Goal: Transaction & Acquisition: Book appointment/travel/reservation

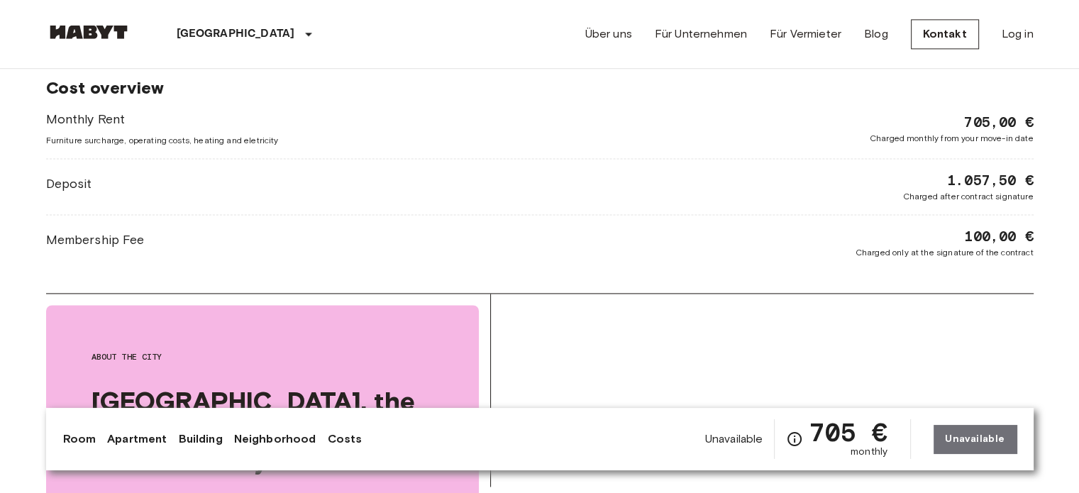
scroll to position [1950, 0]
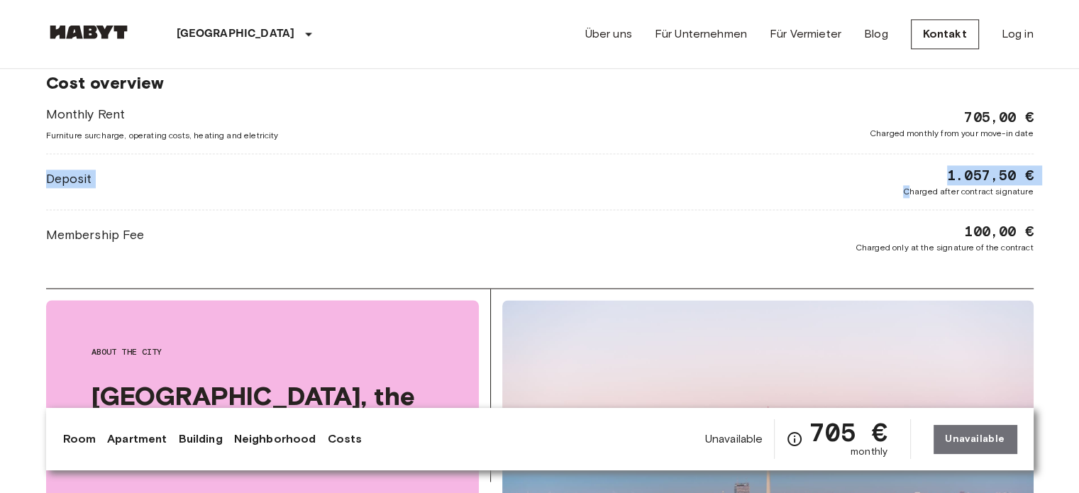
drag, startPoint x: 894, startPoint y: 202, endPoint x: 908, endPoint y: 194, distance: 17.2
click at [908, 194] on div "Monthly Rent Furniture surcharge, operating costs, heating and eletricity 705,0…" at bounding box center [540, 179] width 988 height 149
click at [908, 194] on span "Charged after contract signature" at bounding box center [968, 191] width 131 height 13
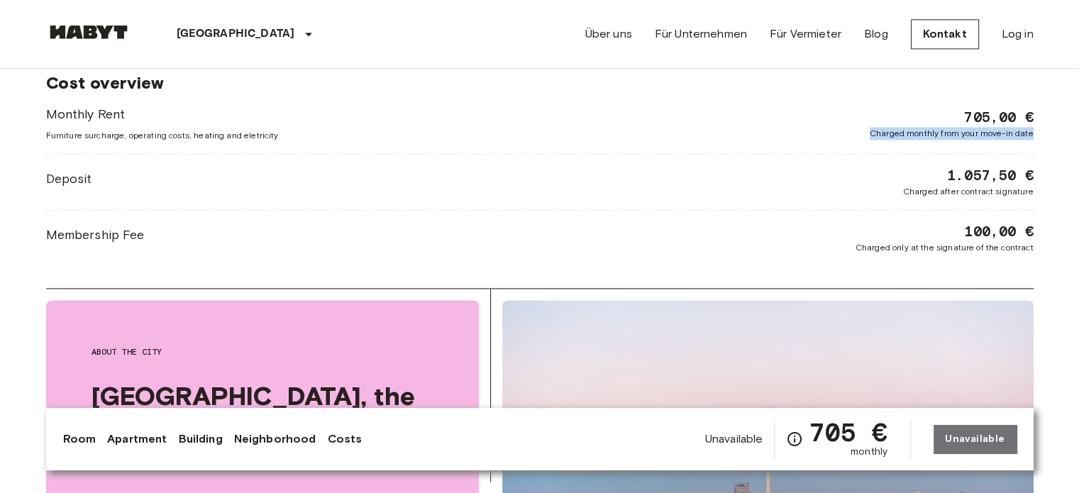
drag, startPoint x: 864, startPoint y: 124, endPoint x: 1077, endPoint y: 141, distance: 213.6
click at [1077, 141] on body "[GEOGRAPHIC_DATA] [GEOGRAPHIC_DATA] [GEOGRAPHIC_DATA] [GEOGRAPHIC_DATA] [GEOGRA…" at bounding box center [539, 145] width 1079 height 4191
drag, startPoint x: 857, startPoint y: 246, endPoint x: 1035, endPoint y: 242, distance: 178.2
click at [859, 253] on div "Cost overview Monthly Rent Furniture surcharge, operating costs, heating and el…" at bounding box center [540, 163] width 988 height 250
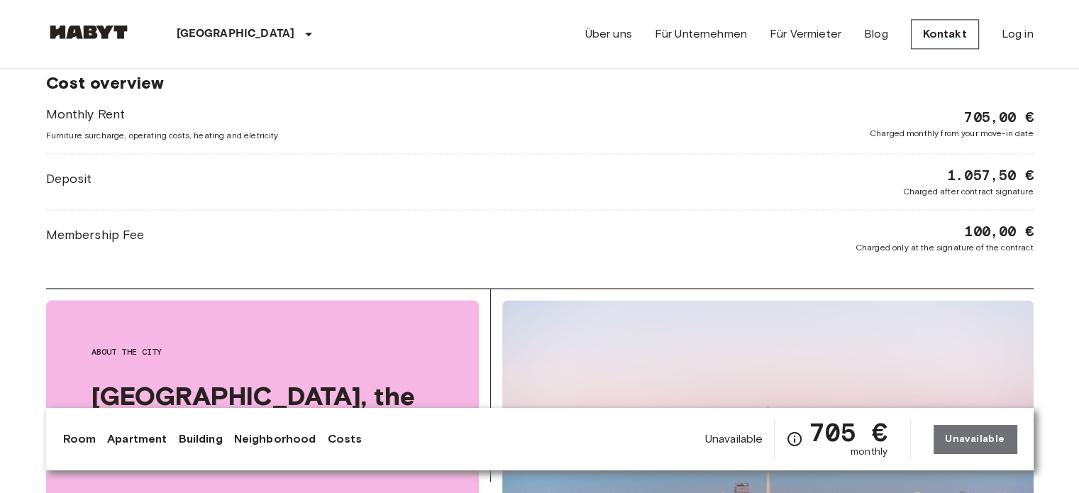
click at [798, 232] on div "Membership Fee 100,00 € Charged only at the signature of the contract" at bounding box center [540, 237] width 988 height 33
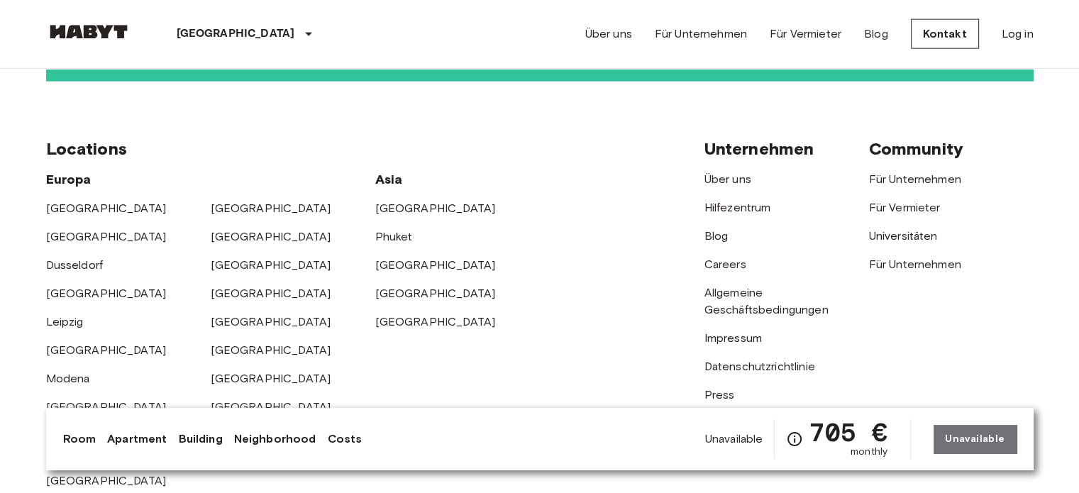
click at [620, 209] on div "[GEOGRAPHIC_DATA] [GEOGRAPHIC_DATA] [GEOGRAPHIC_DATA] [GEOGRAPHIC_DATA] [GEOGRA…" at bounding box center [375, 325] width 659 height 330
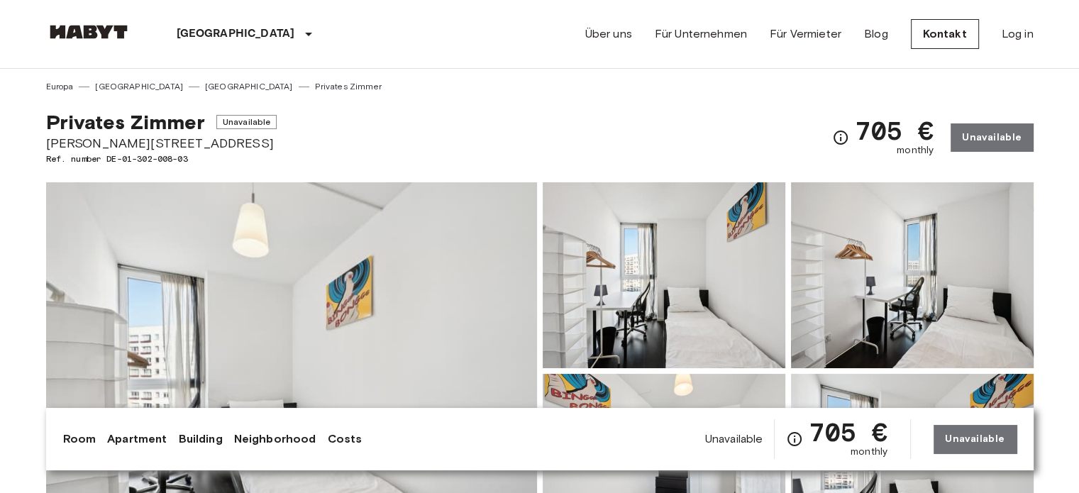
scroll to position [0, 0]
click at [102, 27] on img at bounding box center [88, 32] width 85 height 14
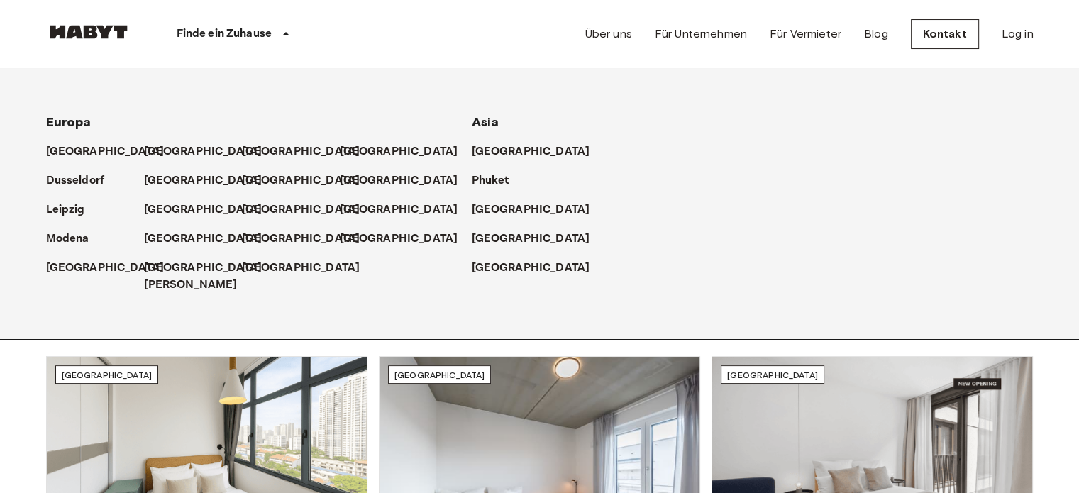
scroll to position [213, 0]
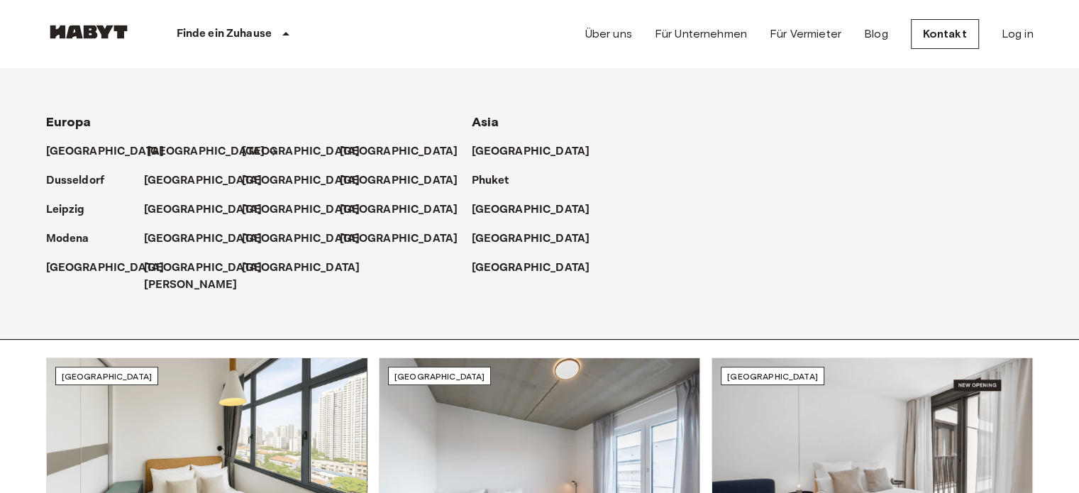
click at [155, 149] on p "[GEOGRAPHIC_DATA]" at bounding box center [206, 151] width 119 height 17
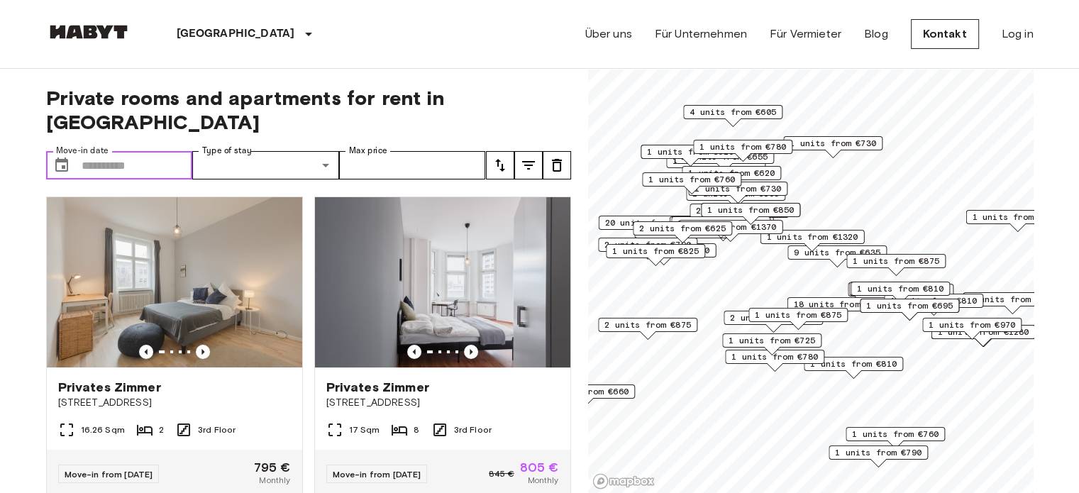
click at [119, 151] on input "Move-in date" at bounding box center [137, 165] width 111 height 28
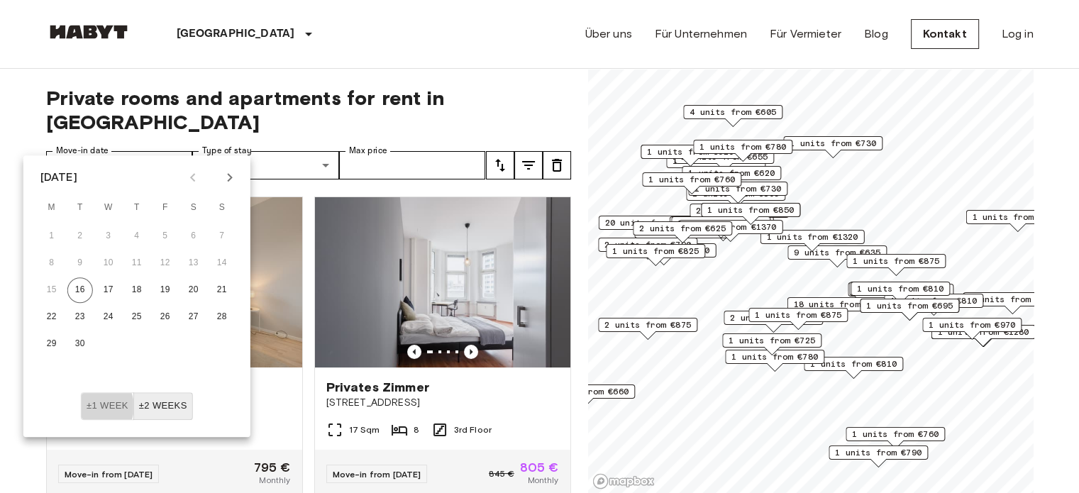
click at [94, 407] on button "±1 week" at bounding box center [107, 406] width 53 height 28
click at [226, 168] on button "Next month" at bounding box center [230, 177] width 24 height 24
click at [196, 178] on icon "Previous month" at bounding box center [193, 177] width 17 height 17
click at [221, 319] on button "28" at bounding box center [222, 317] width 26 height 26
type input "**********"
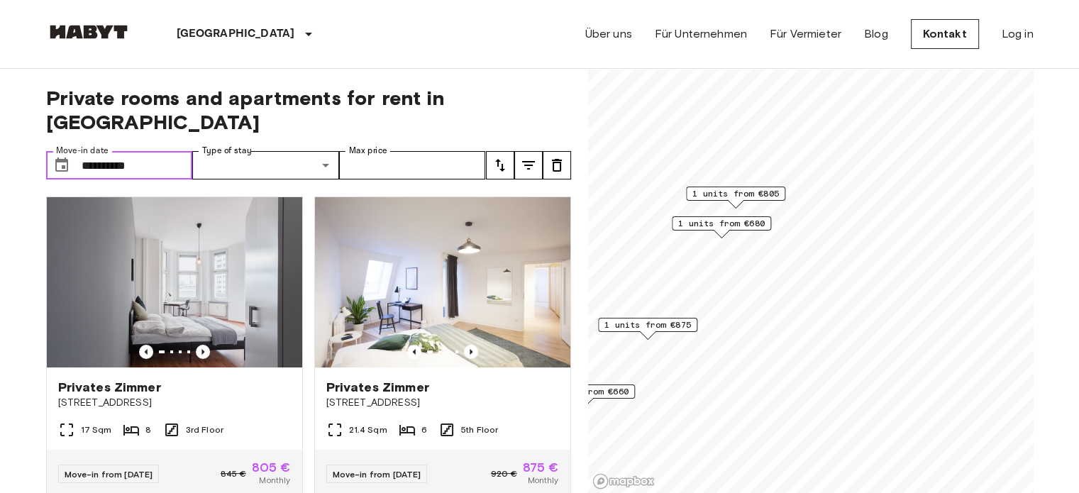
click at [96, 151] on input "**********" at bounding box center [137, 165] width 111 height 28
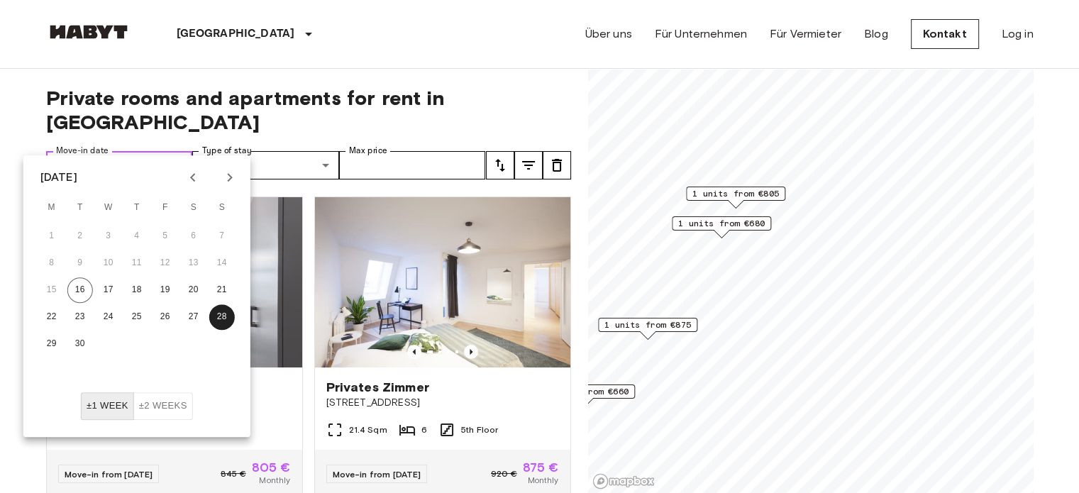
click at [96, 151] on input "**********" at bounding box center [137, 165] width 111 height 28
